Goal: Check status: Check status

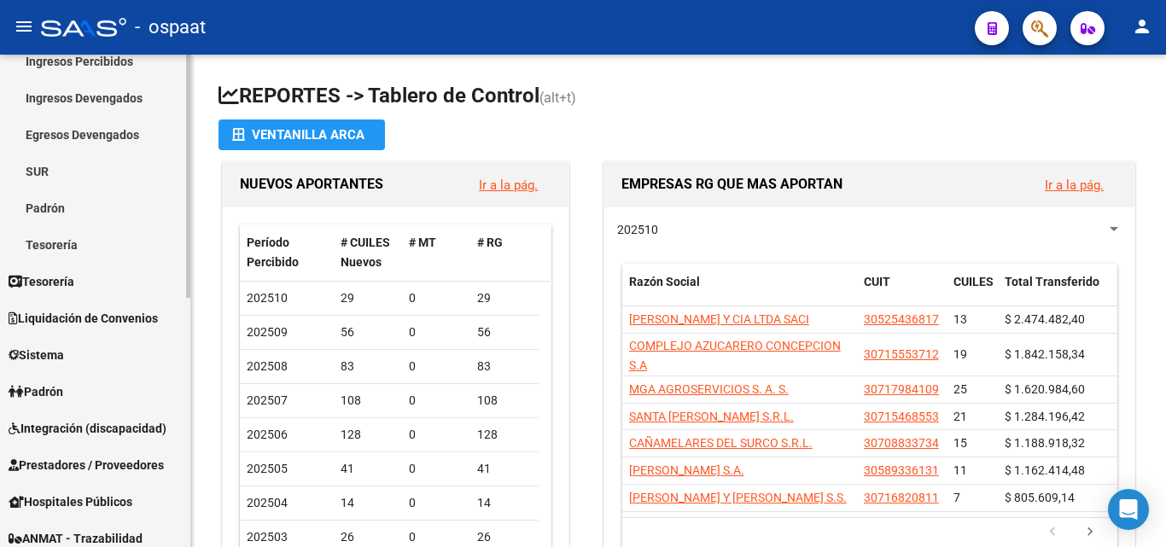
scroll to position [171, 0]
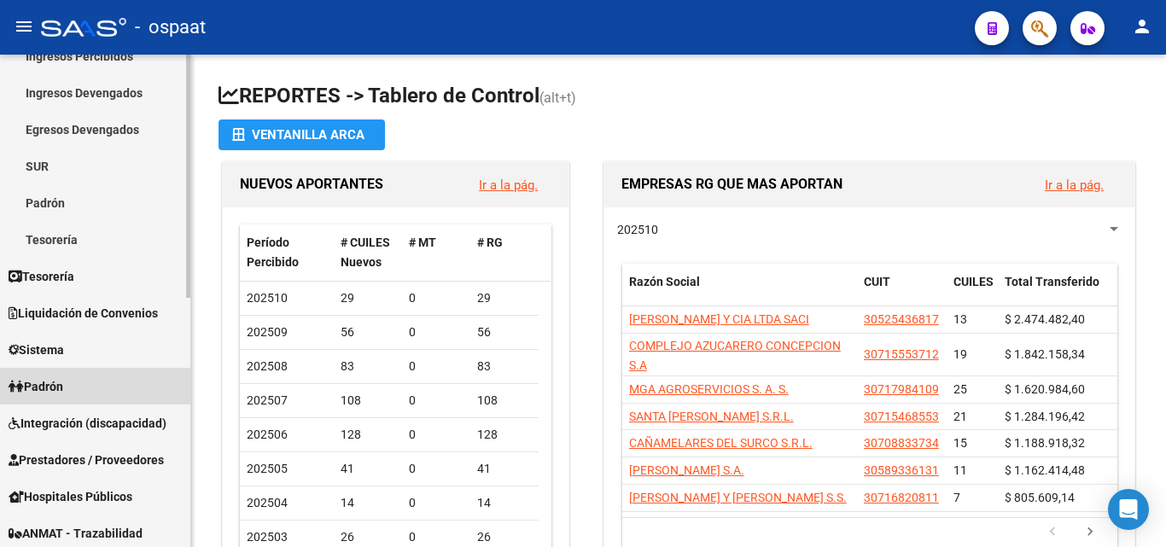
click at [102, 382] on link "Padrón" at bounding box center [95, 386] width 190 height 37
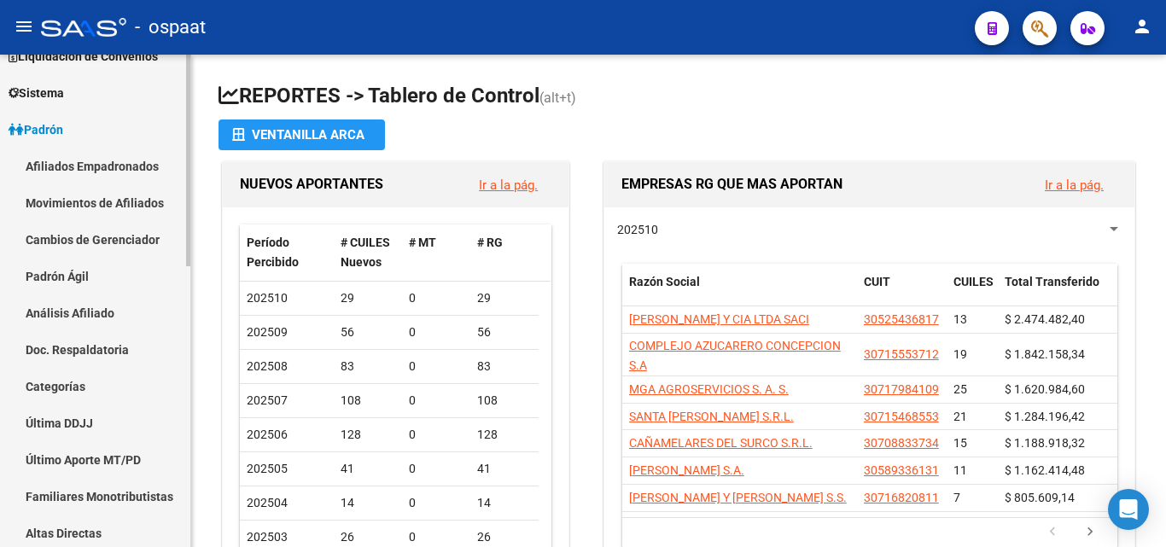
click at [130, 164] on link "Afiliados Empadronados" at bounding box center [95, 166] width 190 height 37
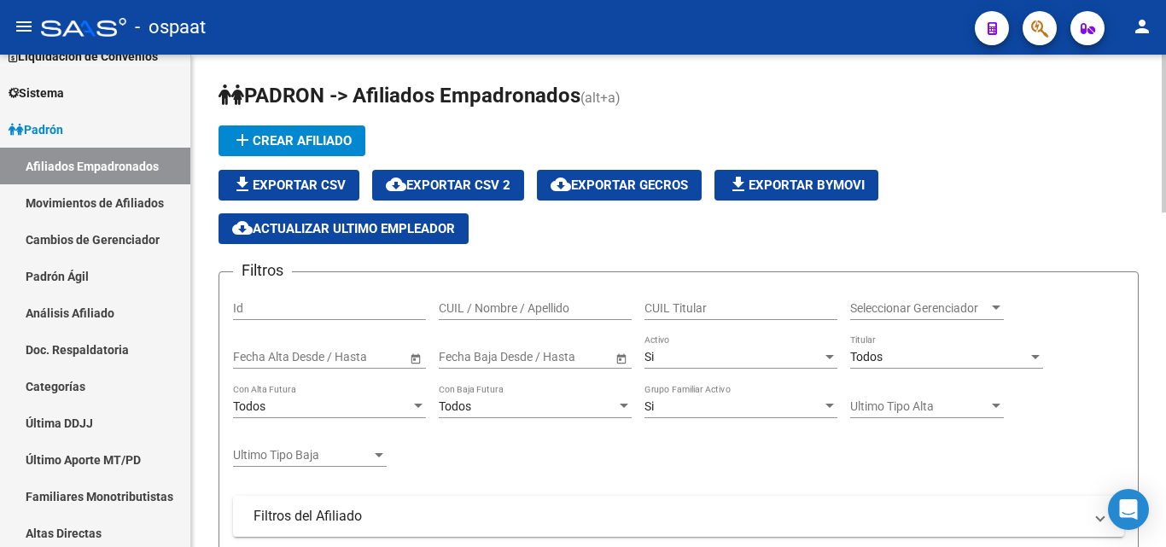
click at [529, 305] on input "CUIL / Nombre / Apellido" at bounding box center [535, 308] width 193 height 15
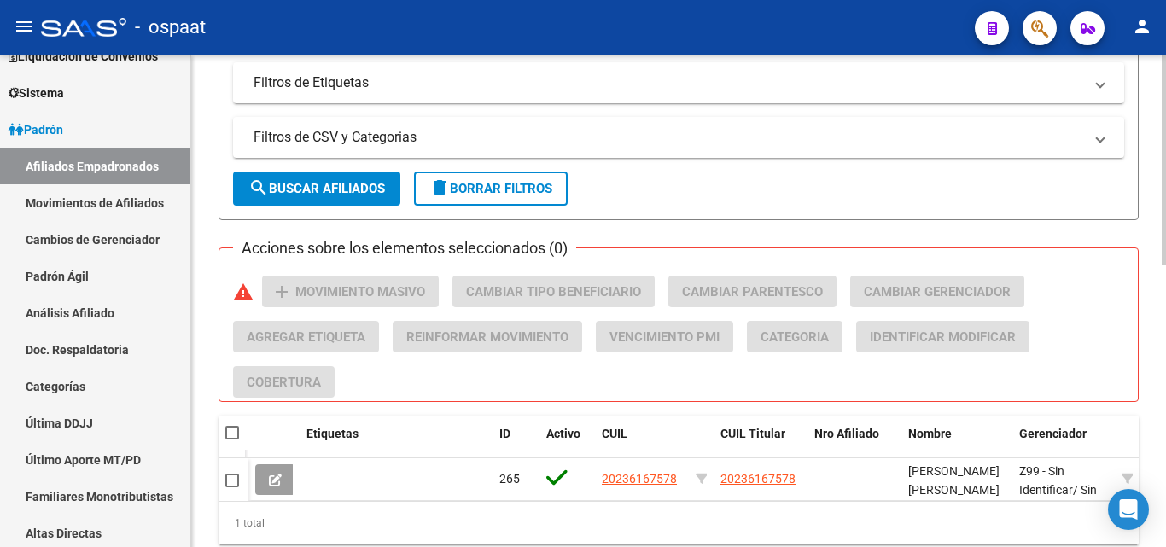
scroll to position [662, 0]
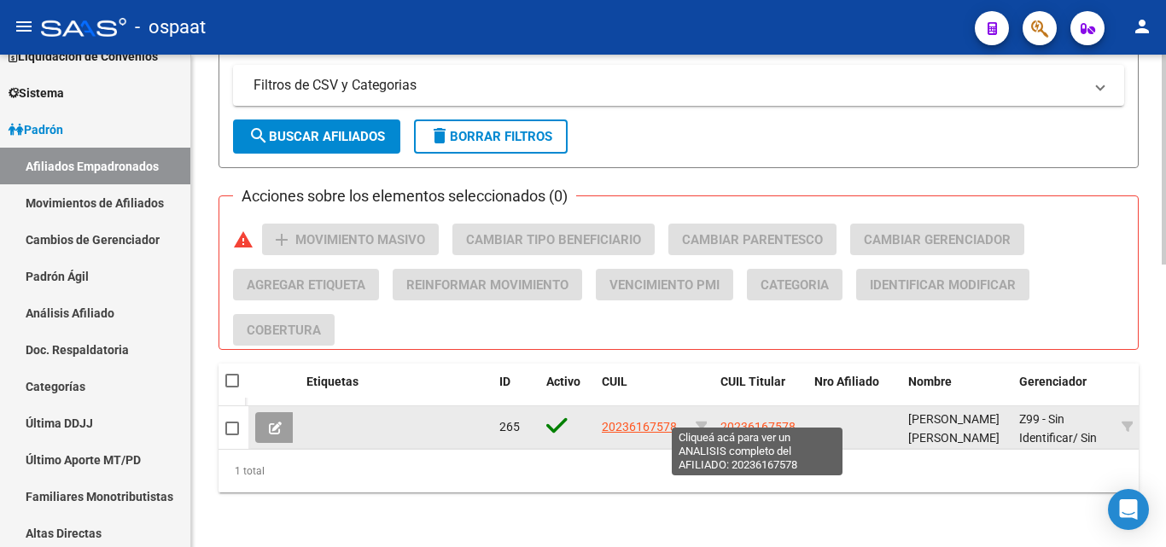
type input "20236167578"
click at [733, 420] on span "20236167578" at bounding box center [757, 427] width 75 height 14
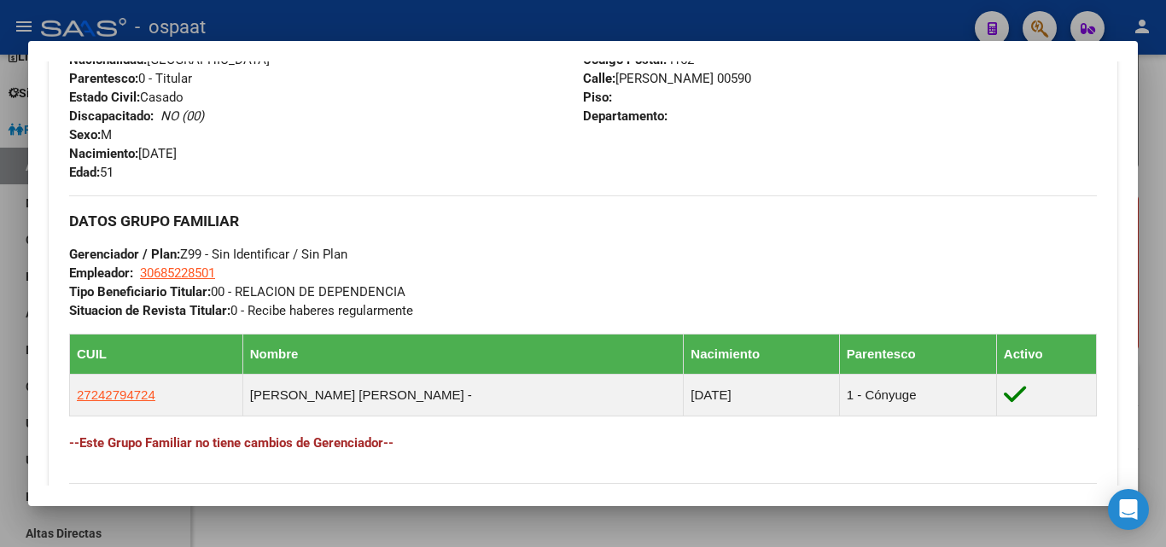
scroll to position [977, 0]
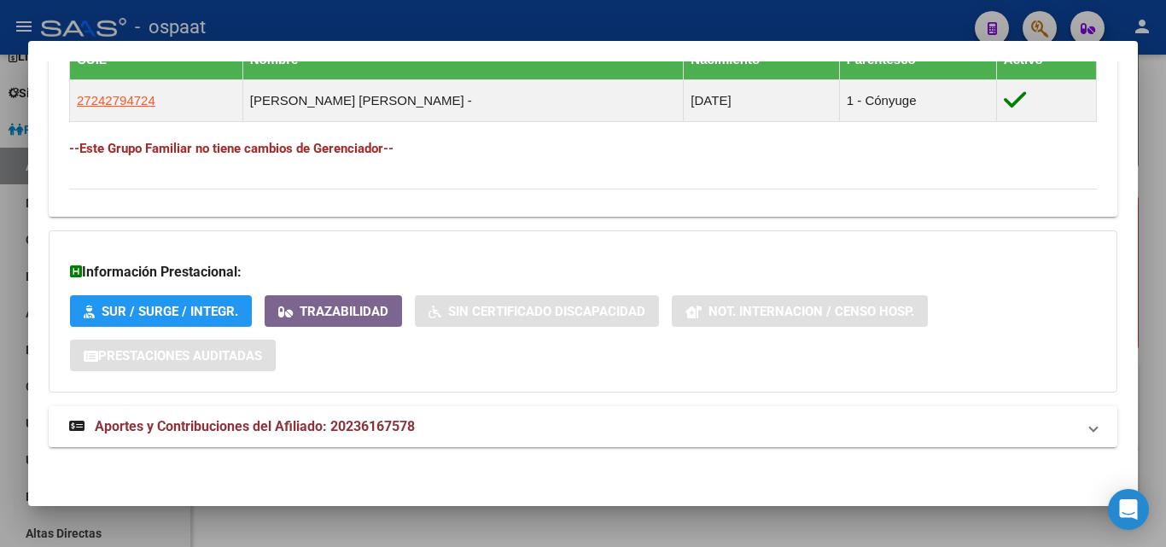
click at [252, 427] on span "Aportes y Contribuciones del Afiliado: 20236167578" at bounding box center [255, 426] width 320 height 16
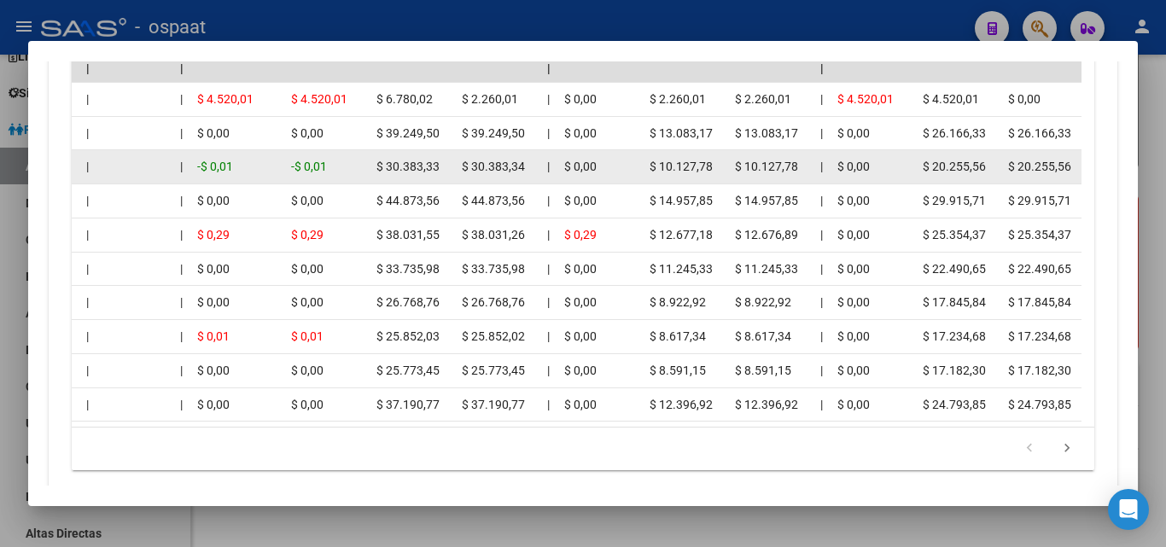
scroll to position [1651, 0]
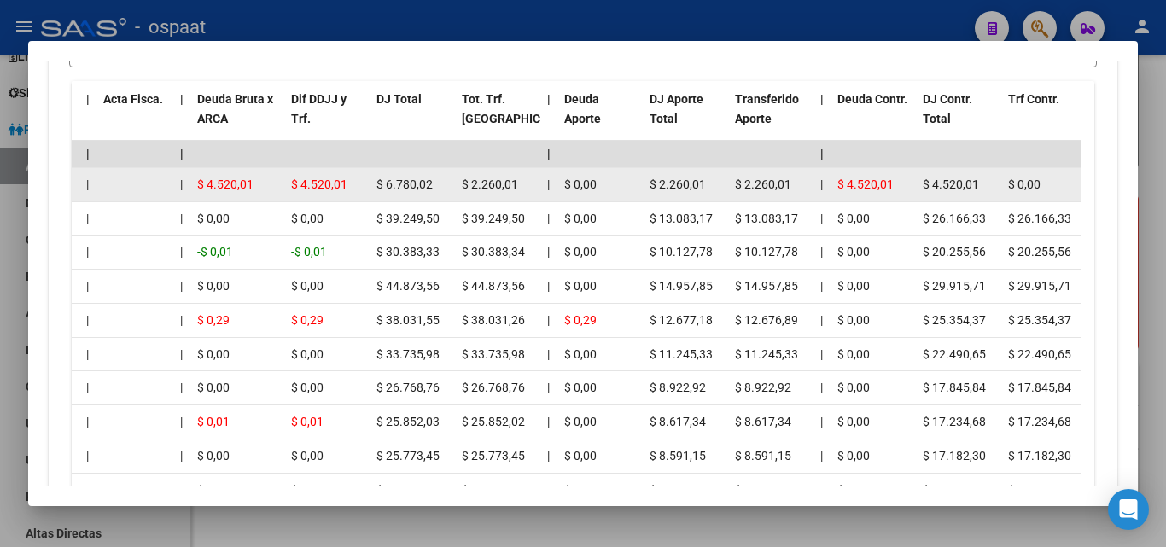
drag, startPoint x: 378, startPoint y: 183, endPoint x: 453, endPoint y: 184, distance: 75.1
click at [453, 184] on datatable-body-cell "$ 6.780,02" at bounding box center [412, 184] width 85 height 33
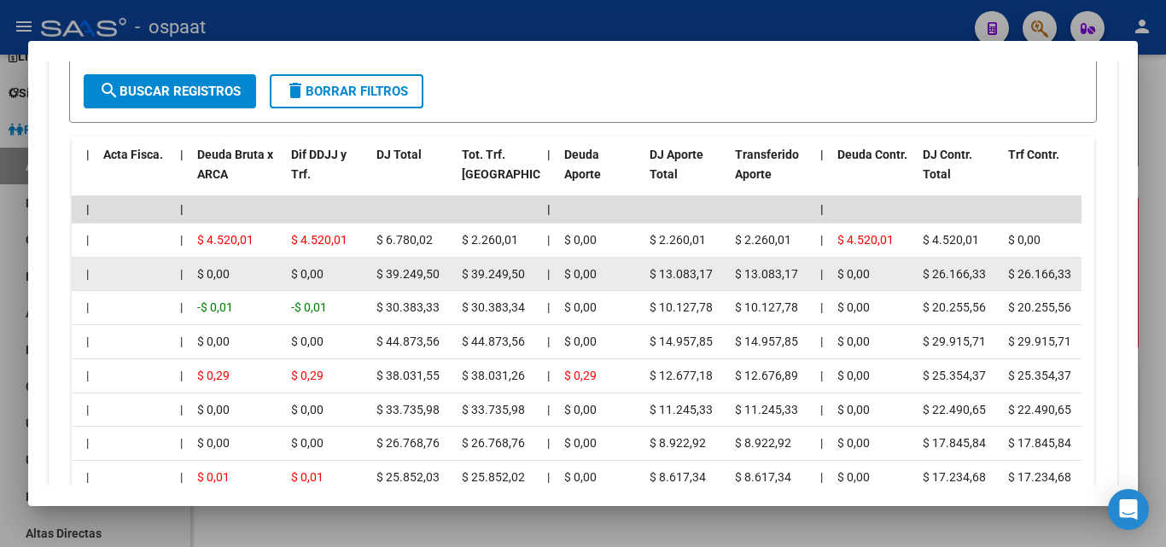
scroll to position [1565, 0]
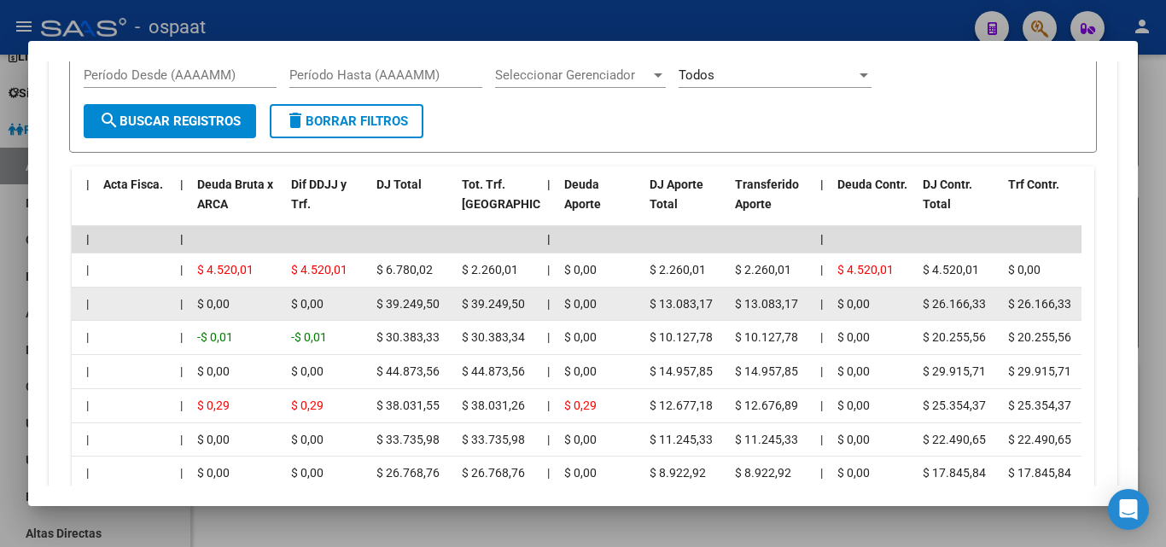
drag, startPoint x: 366, startPoint y: 304, endPoint x: 452, endPoint y: 306, distance: 85.4
click at [497, 313] on div "$ 39.249,50" at bounding box center [498, 304] width 72 height 20
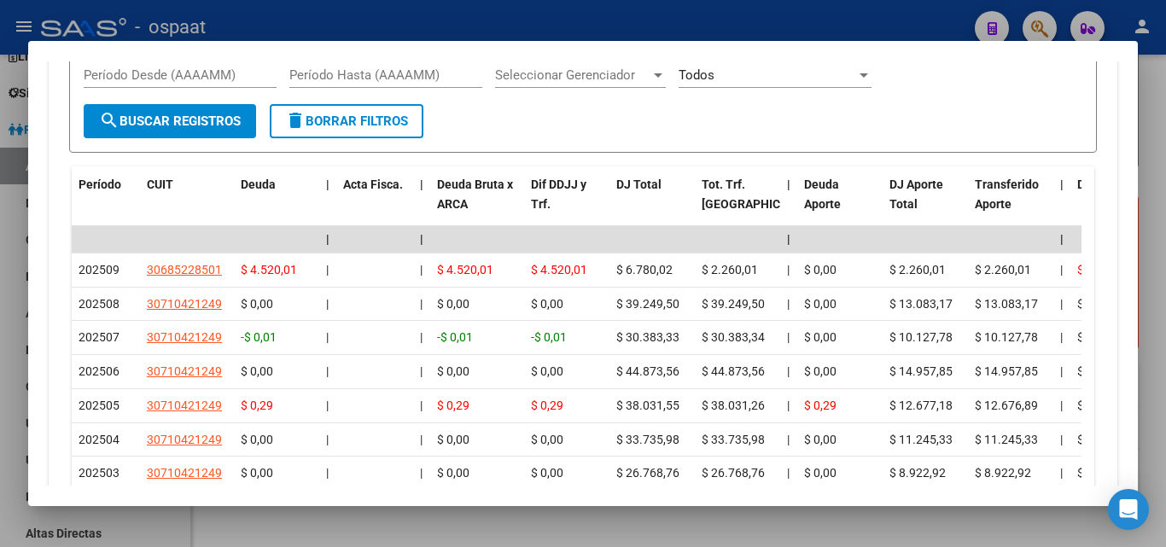
click at [1165, 172] on div at bounding box center [583, 273] width 1166 height 547
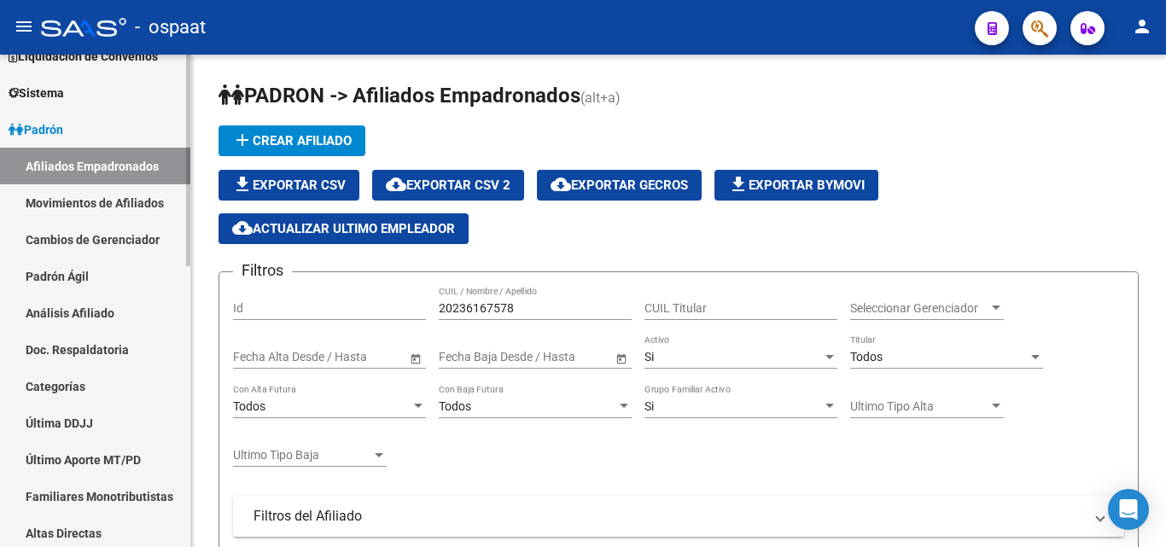
scroll to position [0, 0]
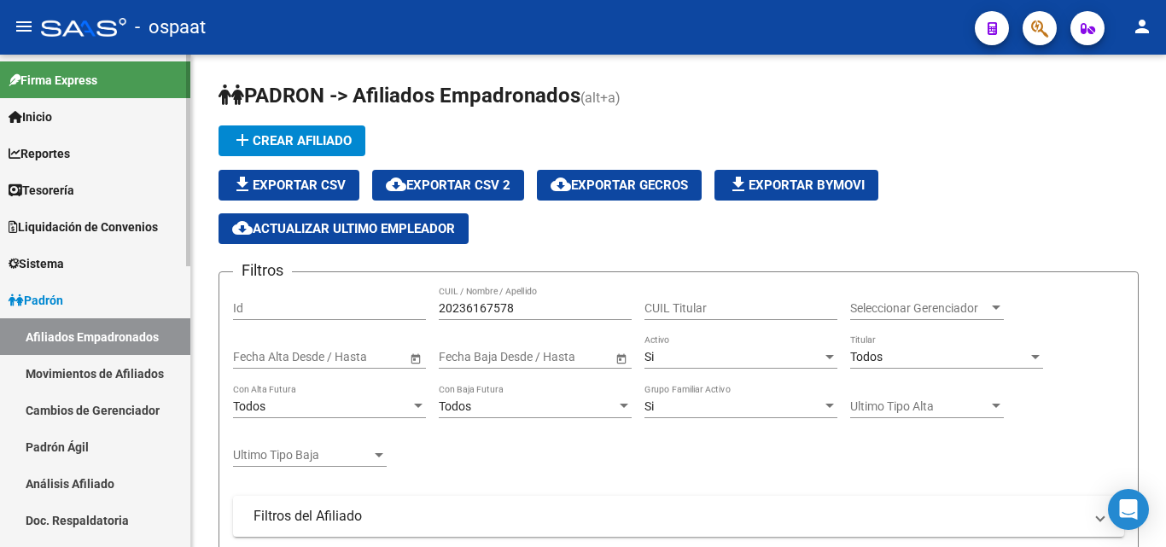
click at [186, 61] on div at bounding box center [188, 161] width 4 height 212
click at [110, 112] on link "Inicio" at bounding box center [95, 116] width 190 height 37
